Goal: Task Accomplishment & Management: Use online tool/utility

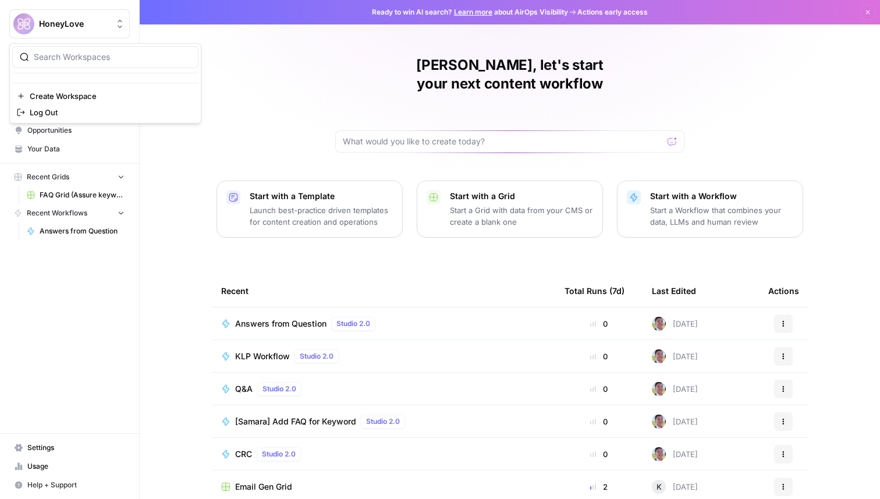
click at [72, 33] on button "HoneyLove" at bounding box center [69, 23] width 120 height 29
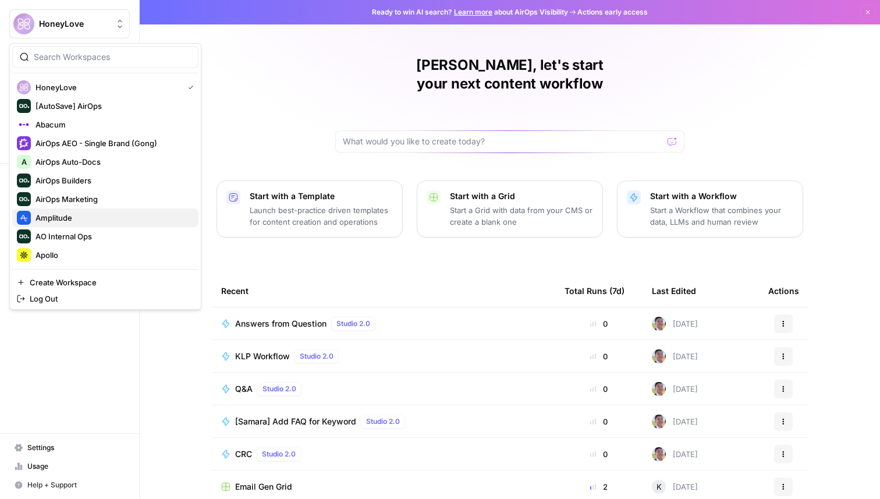
click at [69, 217] on span "Amplitude" at bounding box center [113, 218] width 154 height 12
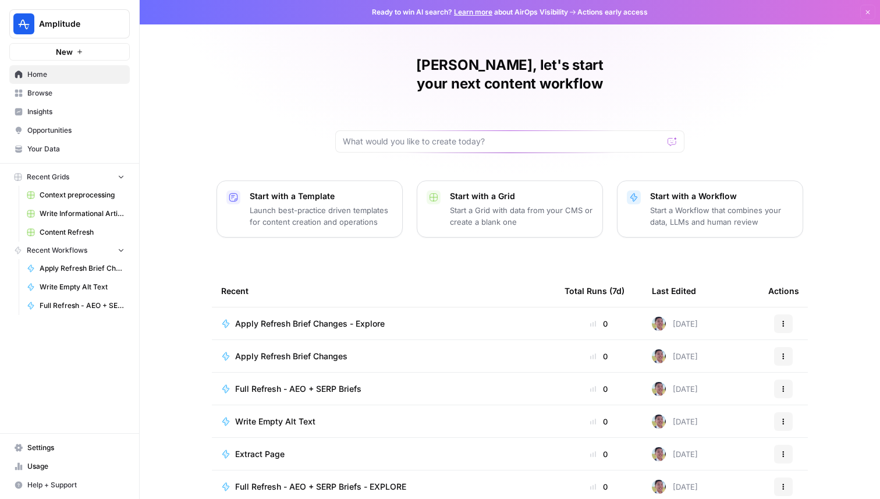
click at [66, 98] on link "Browse" at bounding box center [69, 93] width 120 height 19
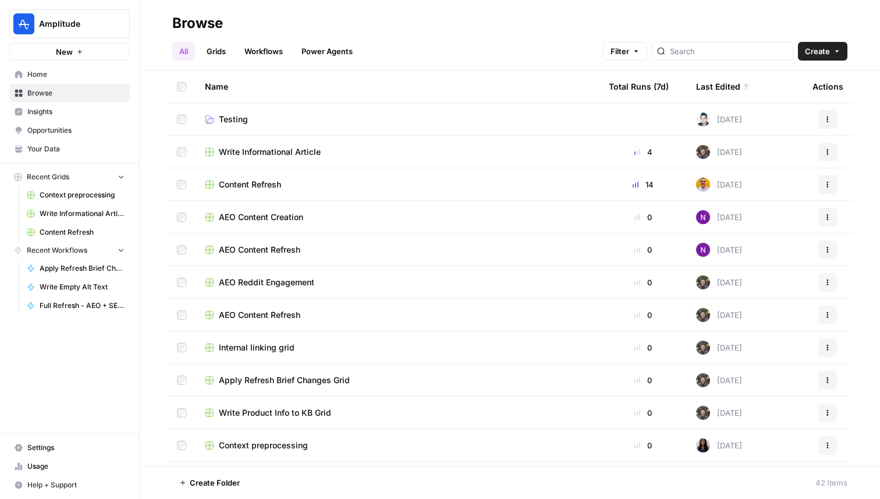
click at [283, 246] on span "AEO Content Refresh" at bounding box center [259, 250] width 81 height 12
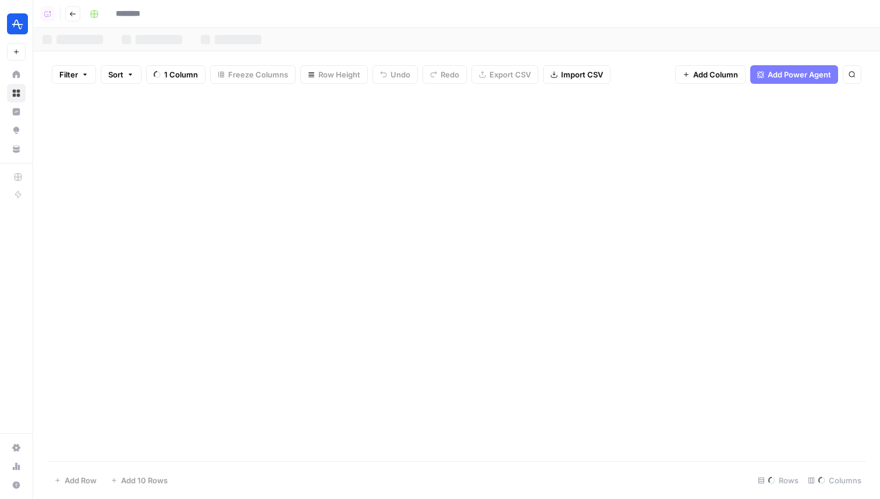
type input "**********"
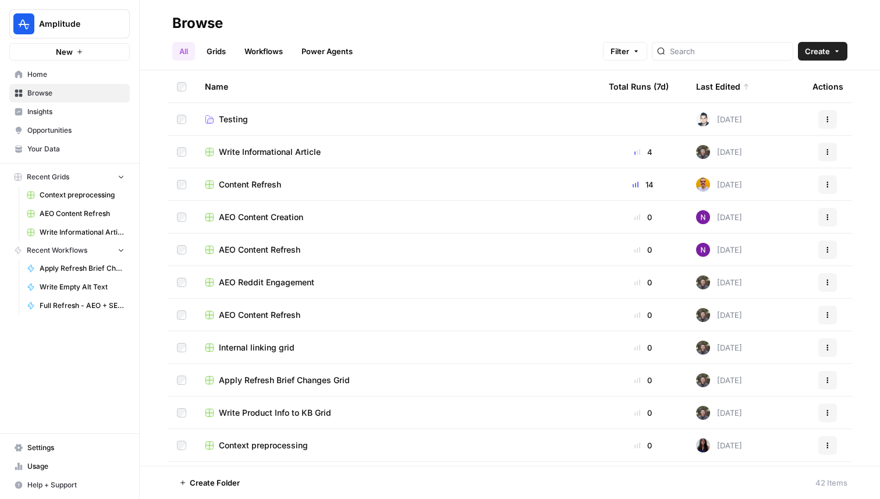
click at [276, 212] on span "AEO Content Creation" at bounding box center [261, 217] width 84 height 12
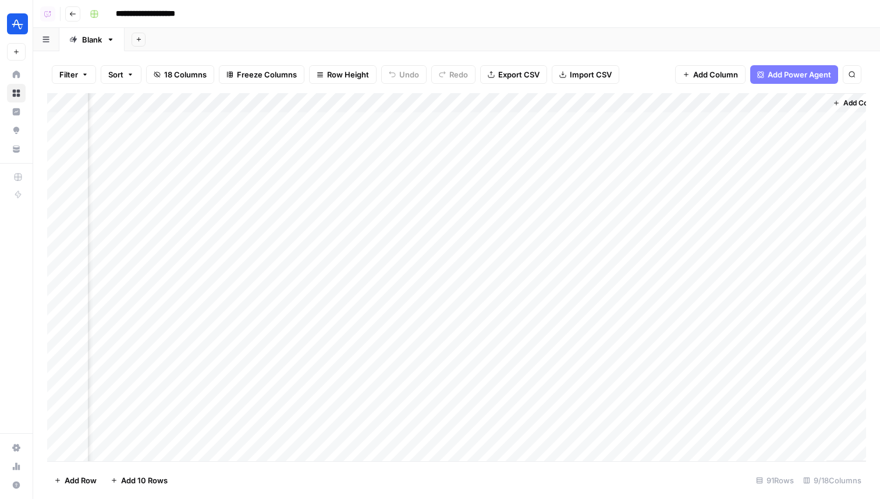
scroll to position [0, 545]
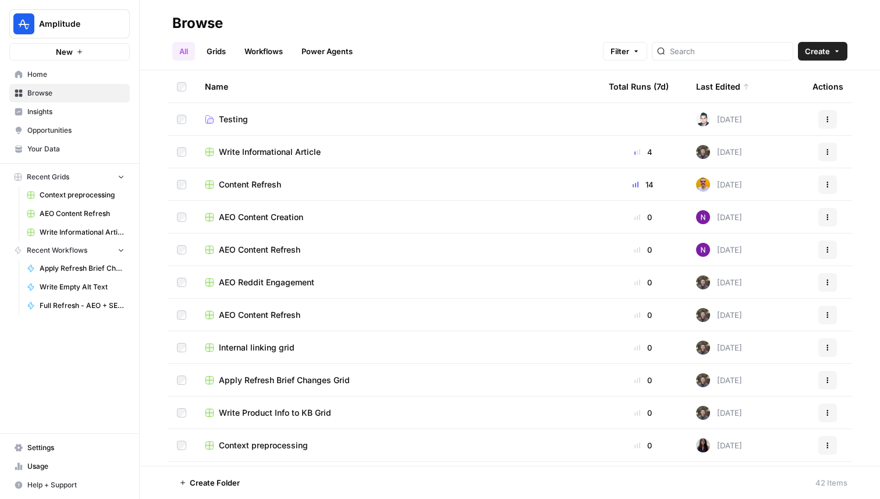
click at [265, 185] on span "Content Refresh" at bounding box center [250, 185] width 62 height 12
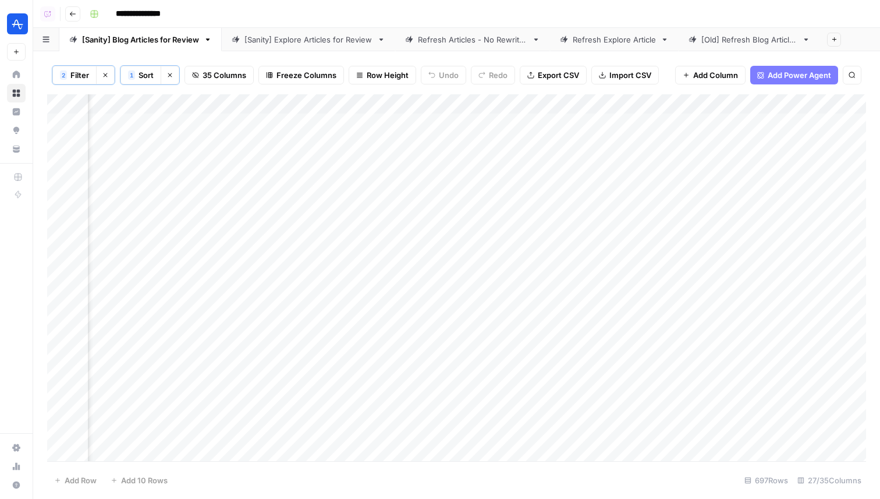
scroll to position [0, 2470]
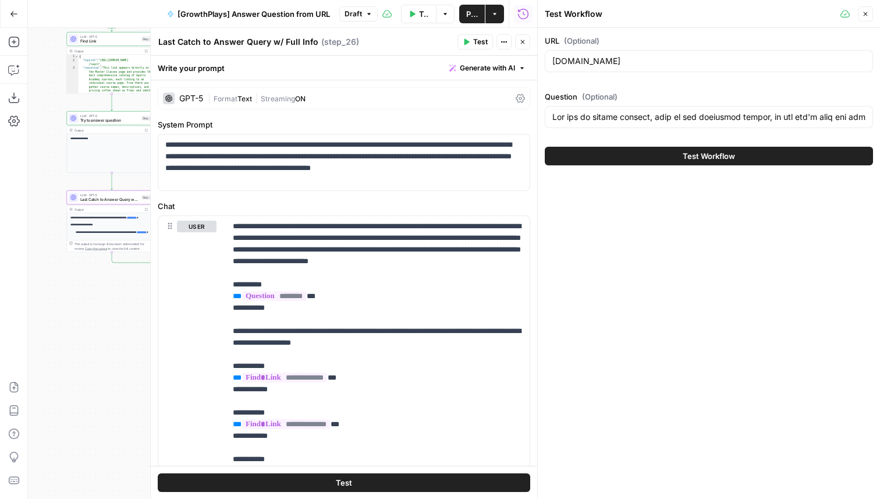
click at [527, 12] on icon "button" at bounding box center [524, 14] width 12 height 12
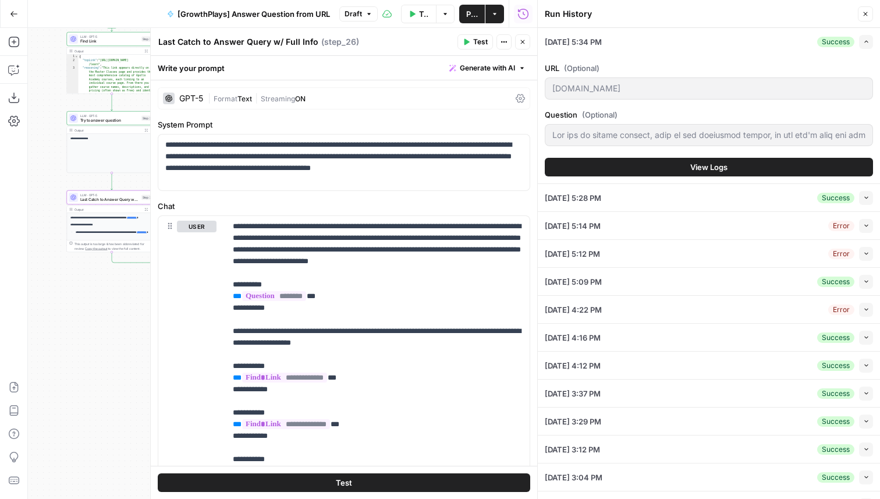
click at [653, 158] on button "View Logs" at bounding box center [709, 167] width 328 height 19
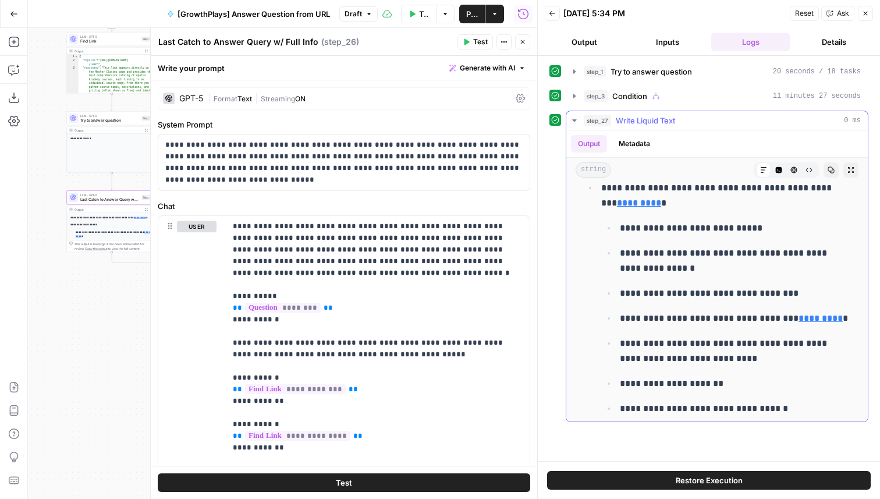
scroll to position [538, 0]
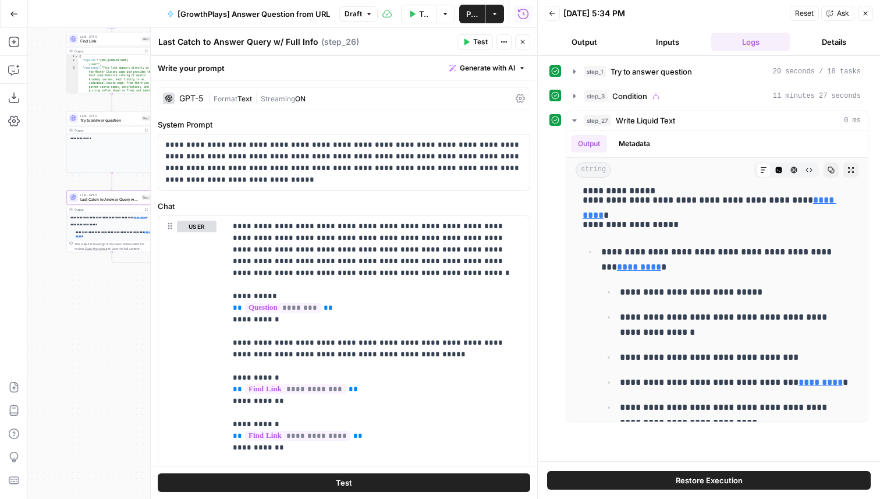
click at [519, 41] on icon "button" at bounding box center [522, 41] width 7 height 7
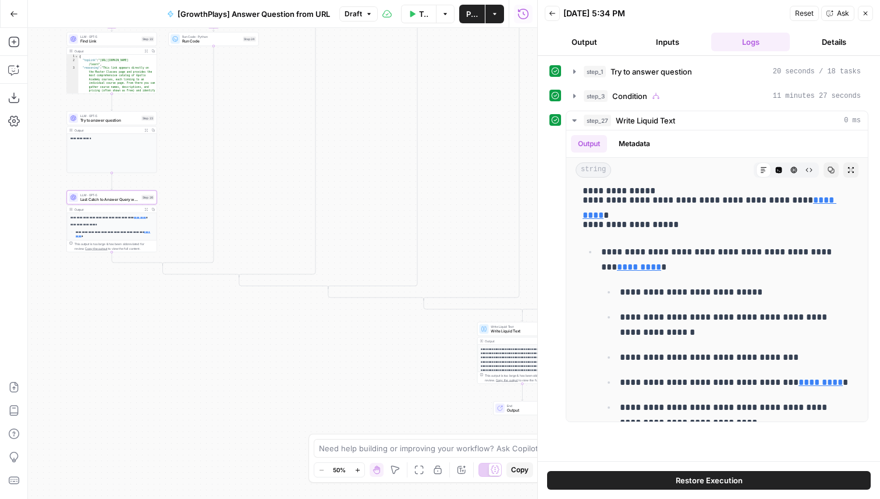
click at [498, 330] on span "Write Liquid Text" at bounding box center [520, 331] width 59 height 6
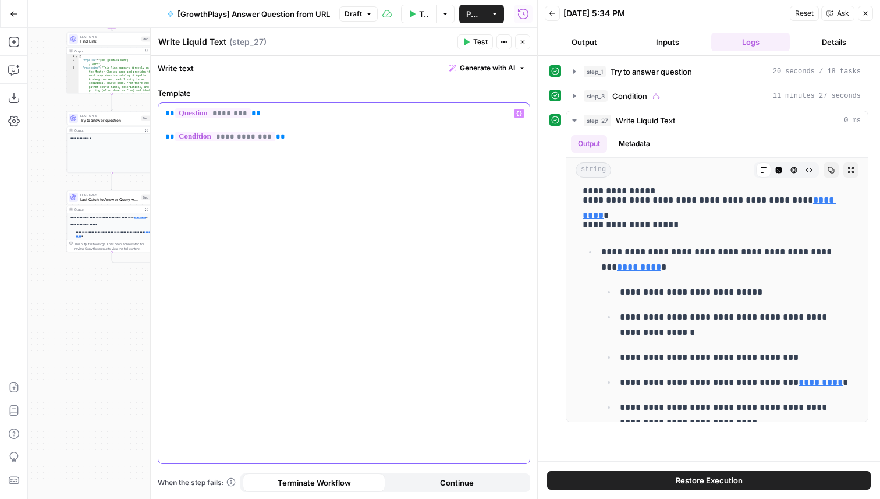
click at [164, 111] on div "**********" at bounding box center [343, 283] width 371 height 360
click at [470, 38] on button "Test" at bounding box center [476, 41] width 36 height 15
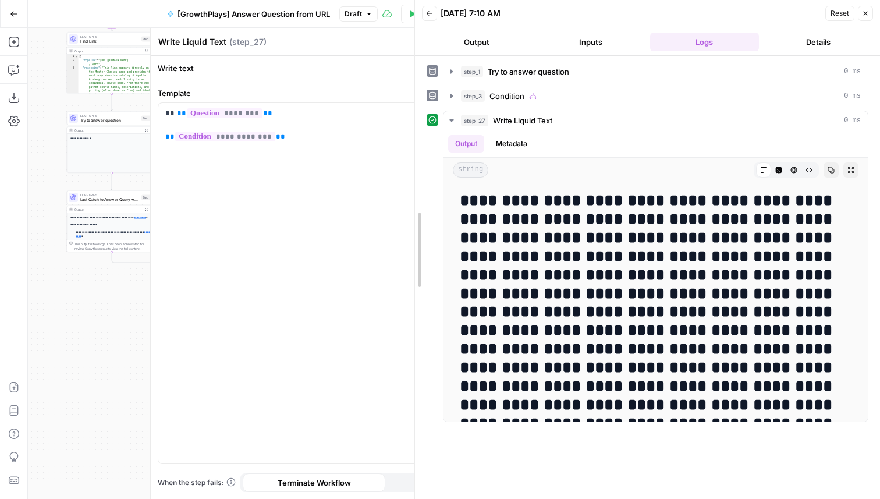
drag, startPoint x: 538, startPoint y: 208, endPoint x: 339, endPoint y: 213, distance: 198.6
click at [339, 213] on body "**********" at bounding box center [440, 249] width 880 height 499
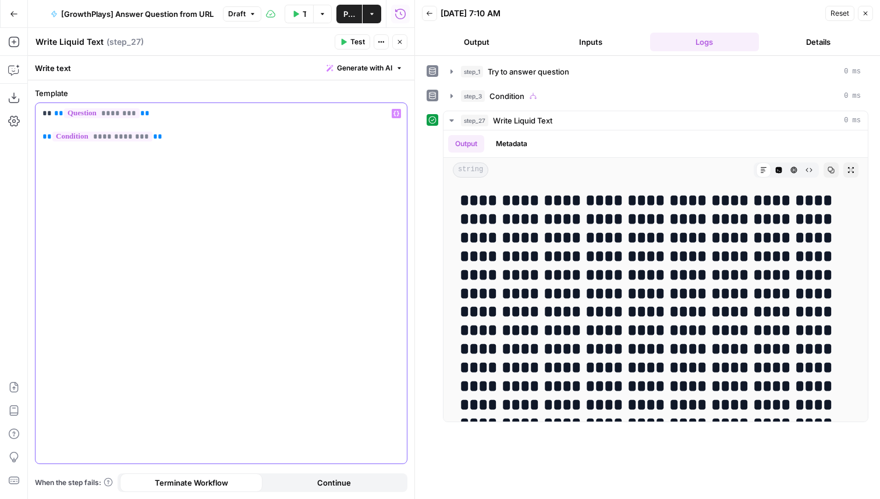
click at [53, 112] on p "**********" at bounding box center [220, 125] width 357 height 35
click at [173, 122] on p "**********" at bounding box center [220, 125] width 357 height 35
click at [346, 38] on button "Test" at bounding box center [353, 41] width 36 height 15
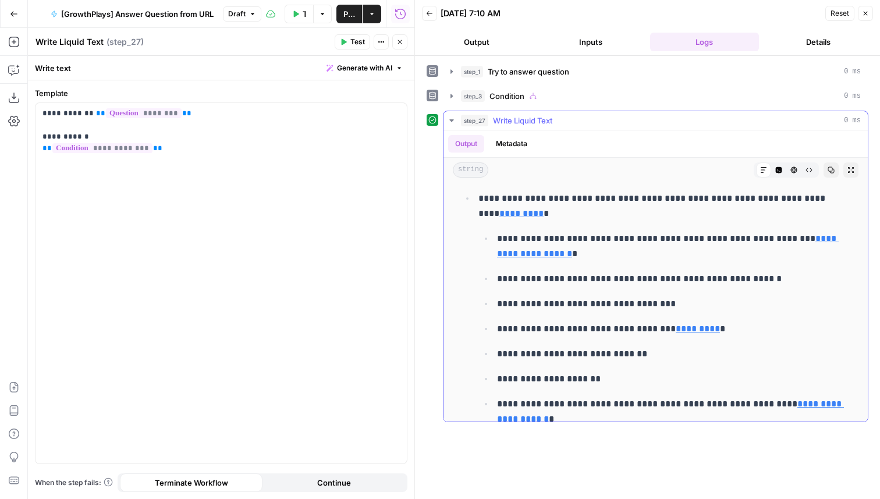
scroll to position [1593, 0]
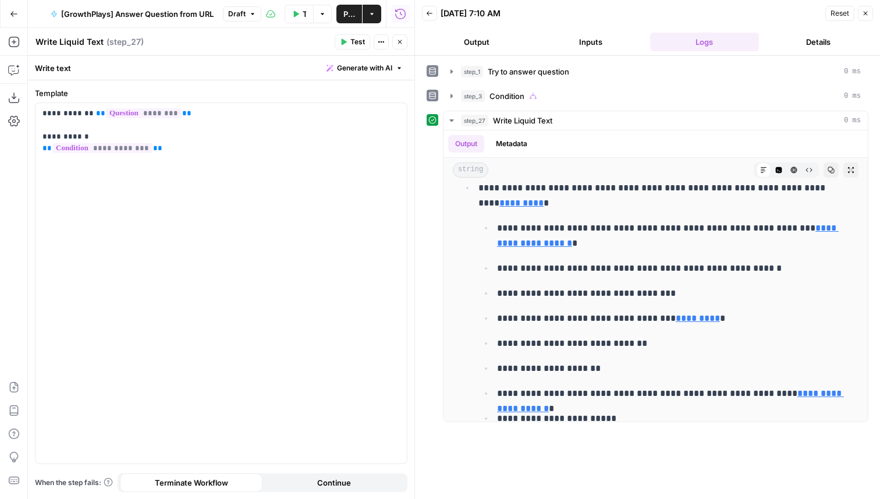
click at [867, 14] on icon "button" at bounding box center [866, 14] width 4 height 4
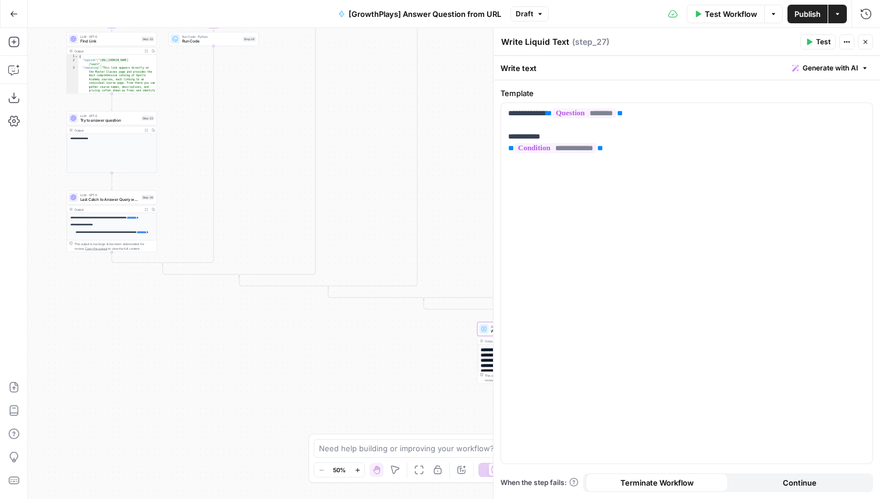
click at [869, 41] on icon "button" at bounding box center [865, 41] width 7 height 7
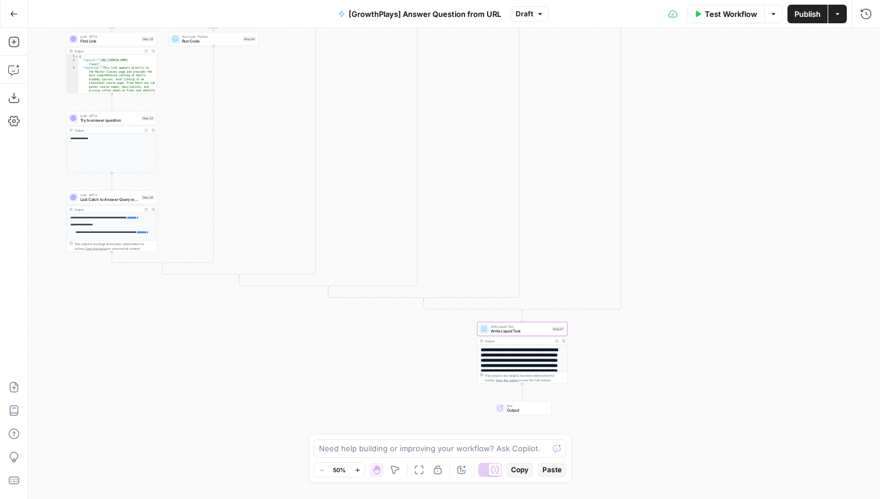
click at [805, 12] on span "Publish" at bounding box center [808, 14] width 26 height 12
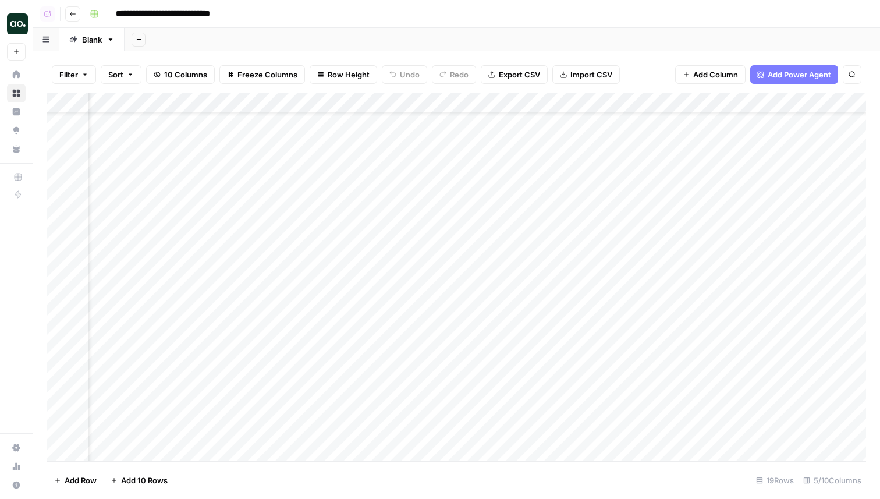
scroll to position [47, 54]
click at [79, 16] on button "Go back" at bounding box center [72, 13] width 15 height 15
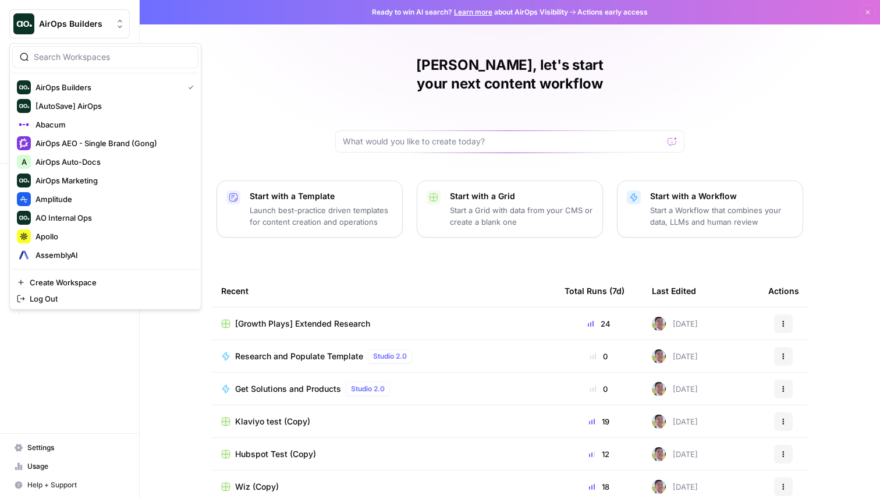
click at [73, 25] on span "AirOps Builders" at bounding box center [74, 24] width 70 height 12
click at [69, 235] on span "Apollo" at bounding box center [113, 237] width 154 height 12
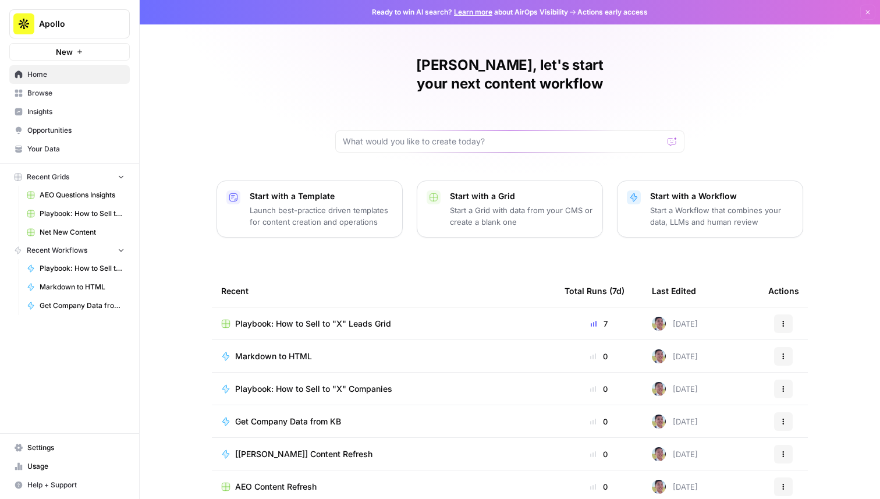
click at [281, 318] on span "Playbook: How to Sell to "X" Leads Grid" at bounding box center [313, 324] width 156 height 12
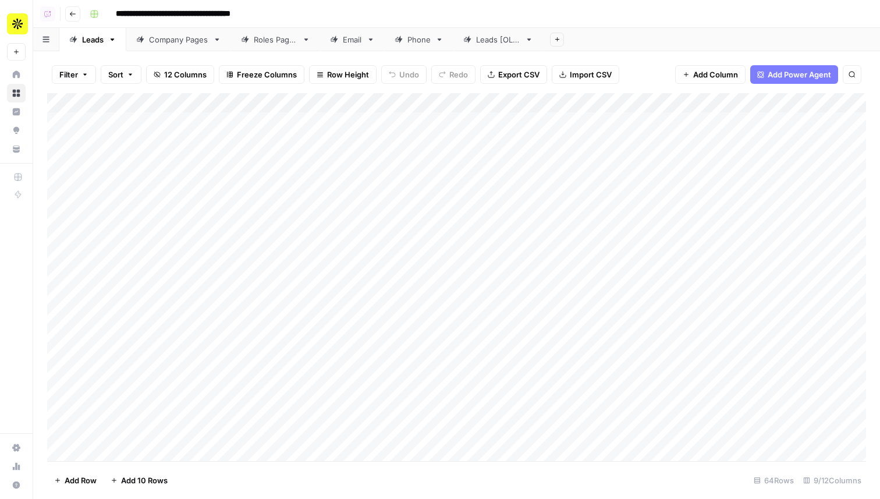
click at [182, 49] on link "Company Pages" at bounding box center [178, 39] width 105 height 23
click at [391, 318] on div "Add Column" at bounding box center [456, 277] width 819 height 368
click at [377, 297] on div "Add Column" at bounding box center [456, 277] width 819 height 368
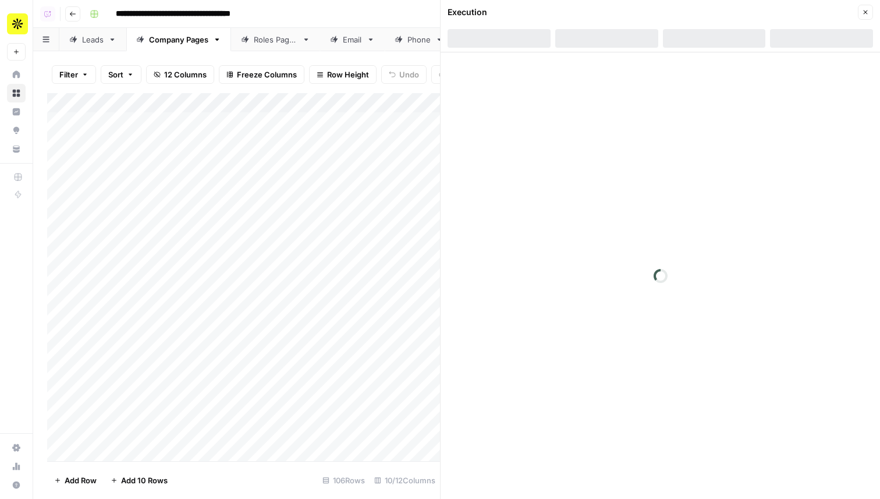
click at [713, 33] on div at bounding box center [714, 38] width 103 height 19
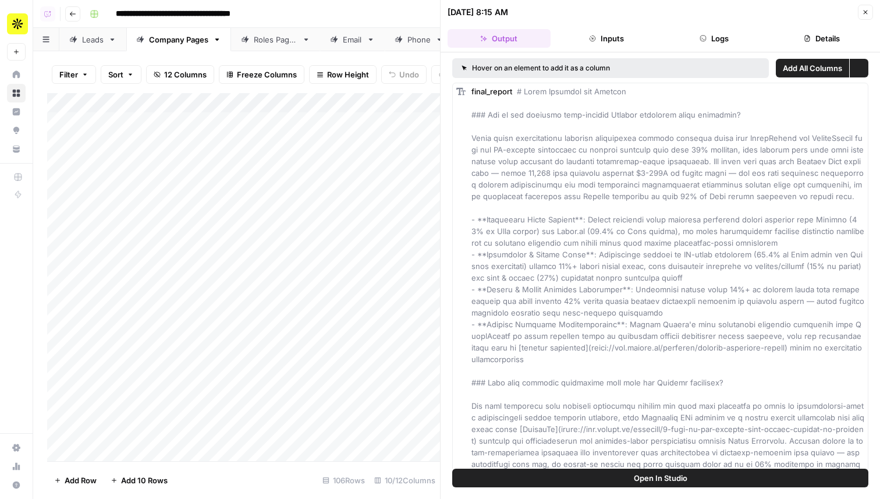
click at [775, 36] on button "Details" at bounding box center [821, 38] width 103 height 19
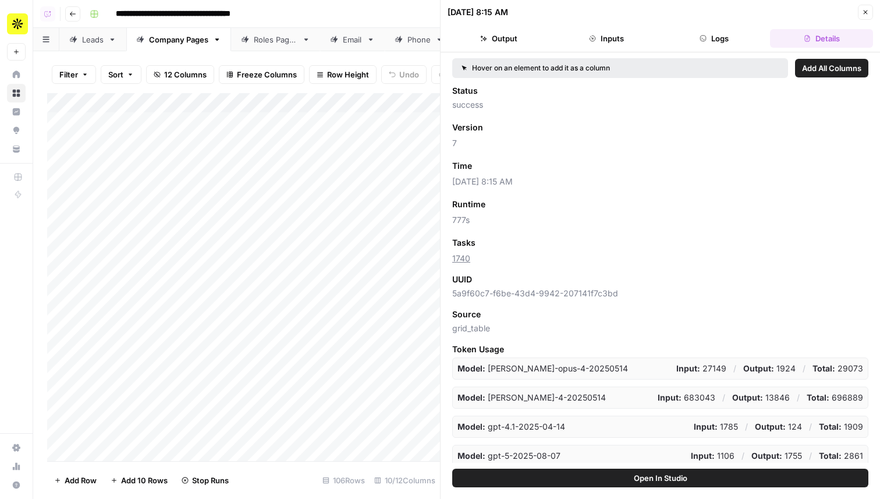
click at [869, 13] on button "Close" at bounding box center [865, 12] width 15 height 15
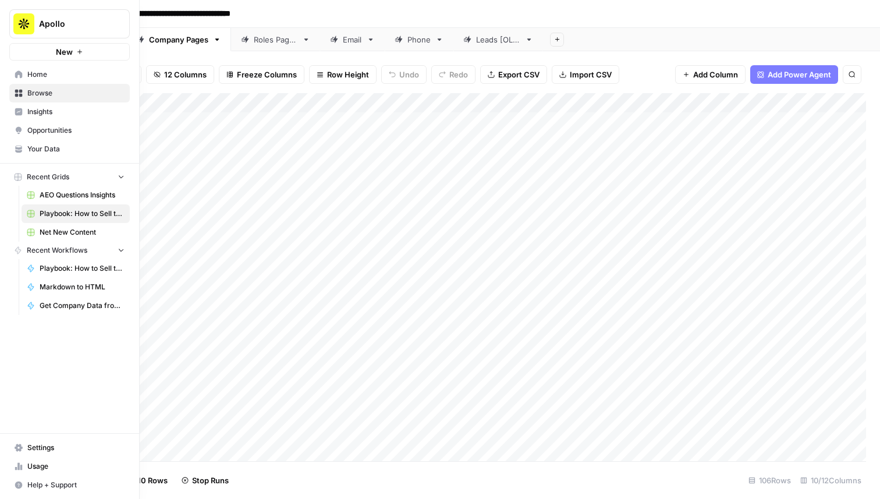
click at [15, 470] on icon at bounding box center [19, 466] width 8 height 8
